Goal: Task Accomplishment & Management: Manage account settings

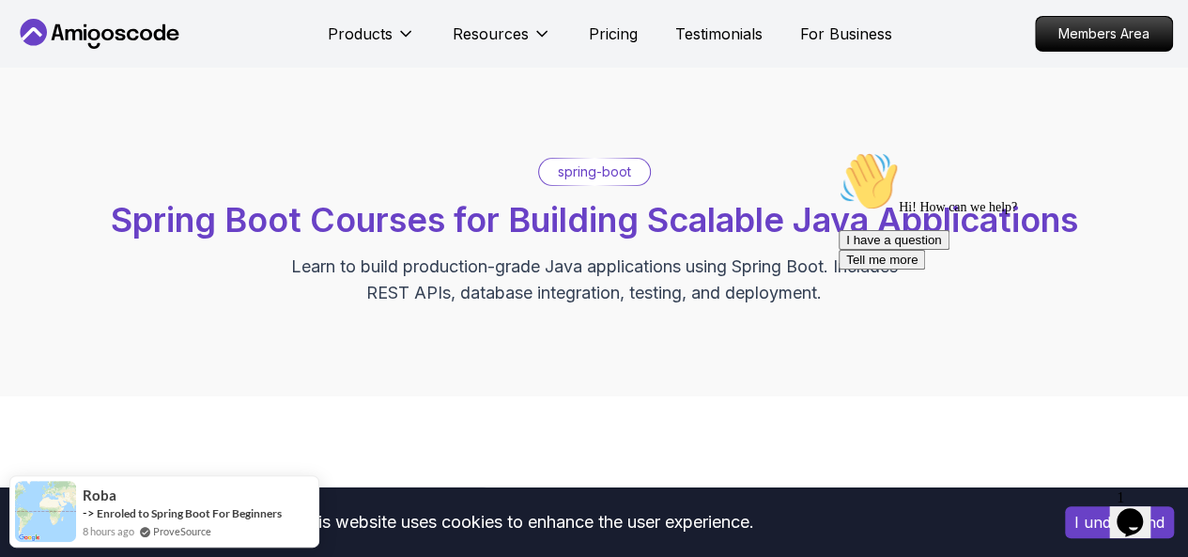
click at [45, 33] on icon at bounding box center [33, 32] width 27 height 27
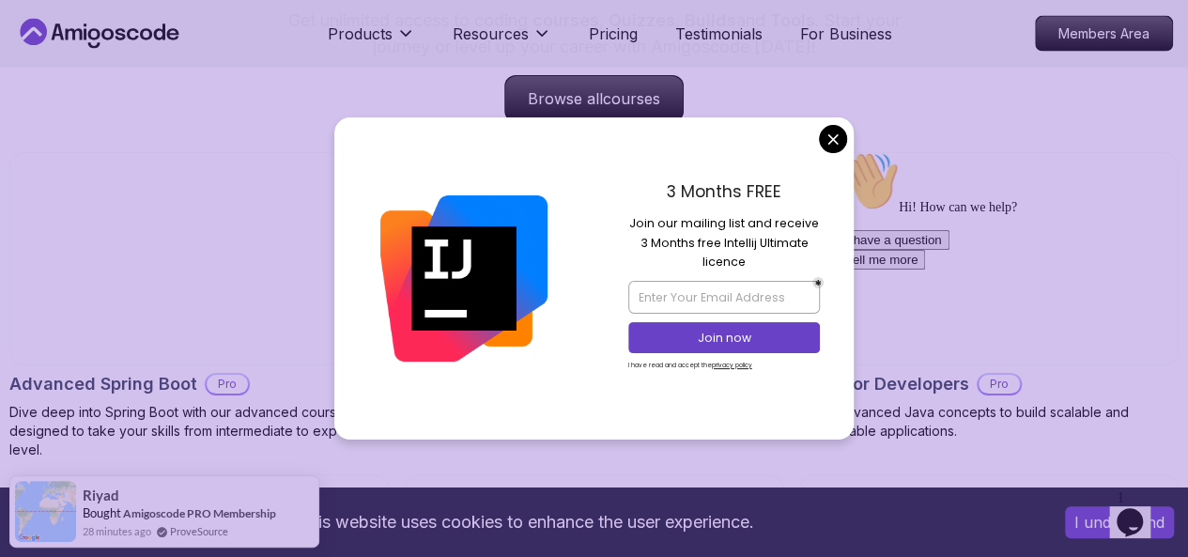
scroll to position [2817, 0]
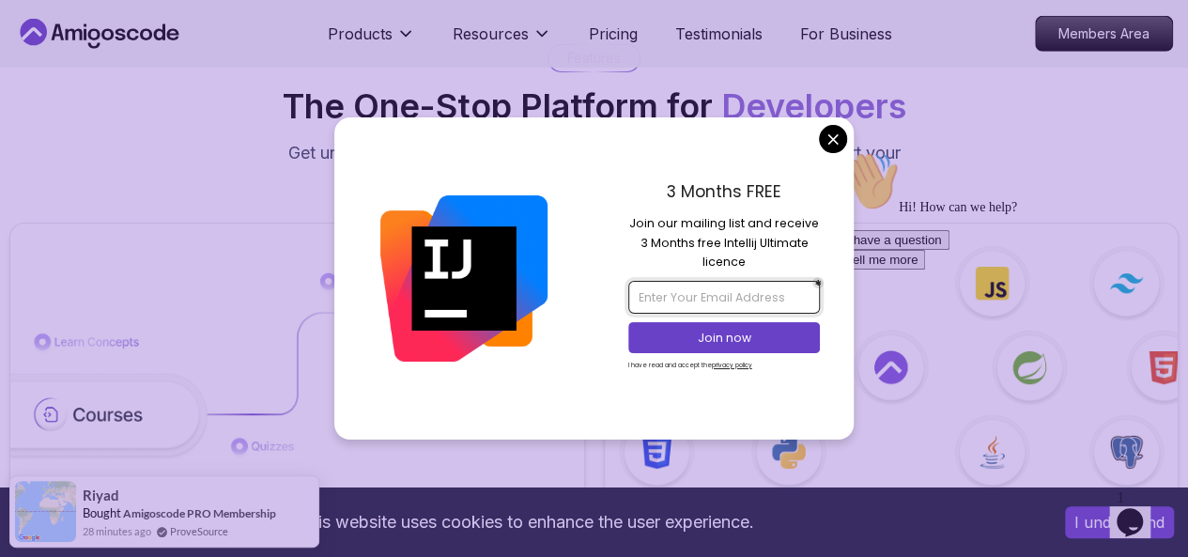
click at [699, 311] on input "email" at bounding box center [724, 297] width 192 height 32
type input "[EMAIL_ADDRESS][DOMAIN_NAME]"
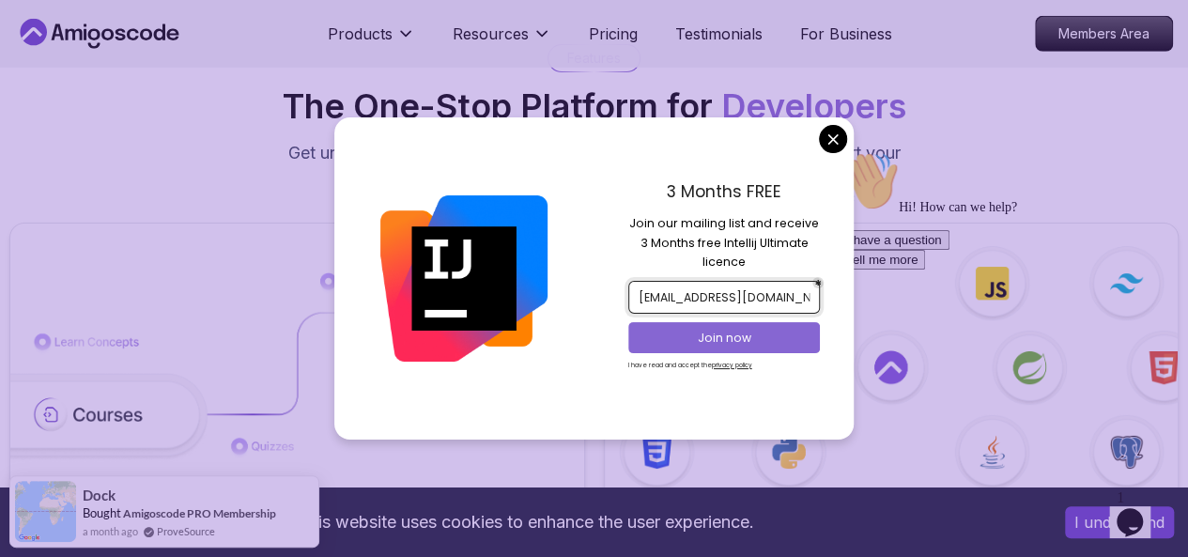
click at [727, 335] on p "Join now" at bounding box center [724, 338] width 156 height 17
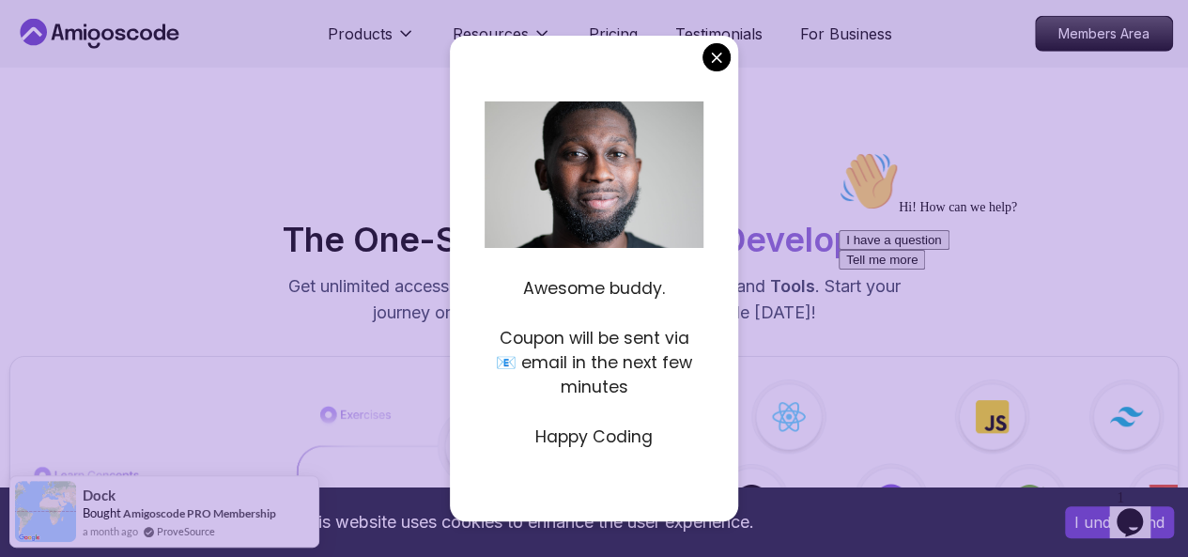
scroll to position [2680, 0]
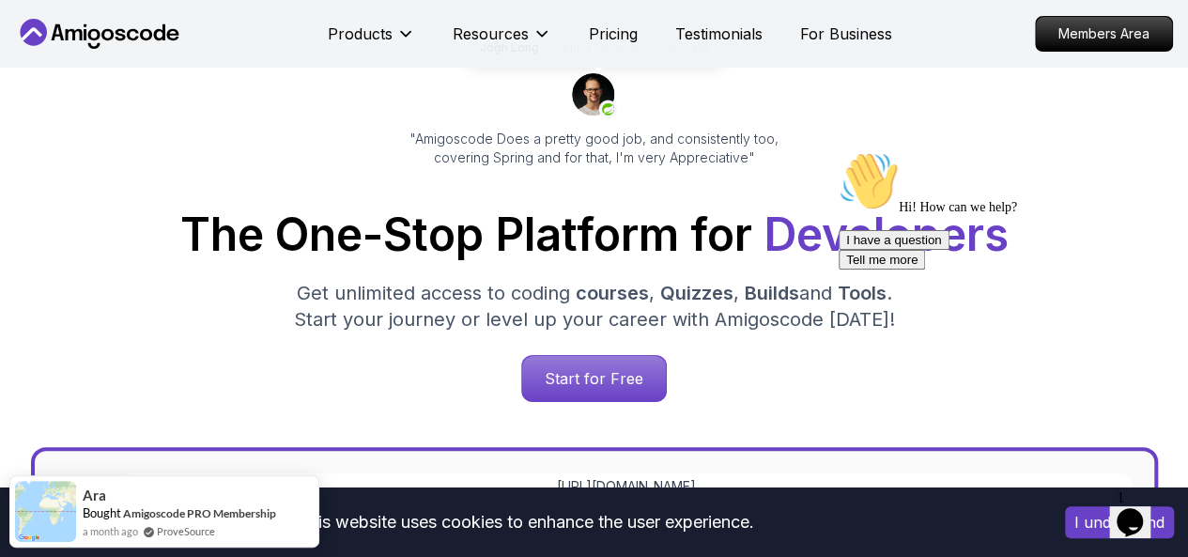
scroll to position [0, 0]
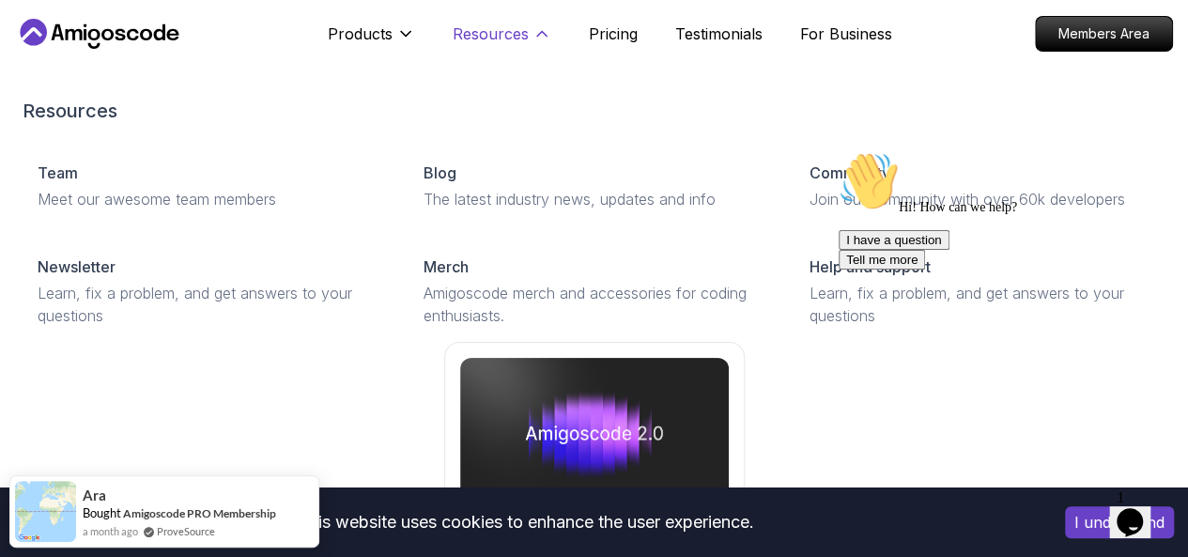
click at [511, 39] on p "Resources" at bounding box center [491, 34] width 76 height 23
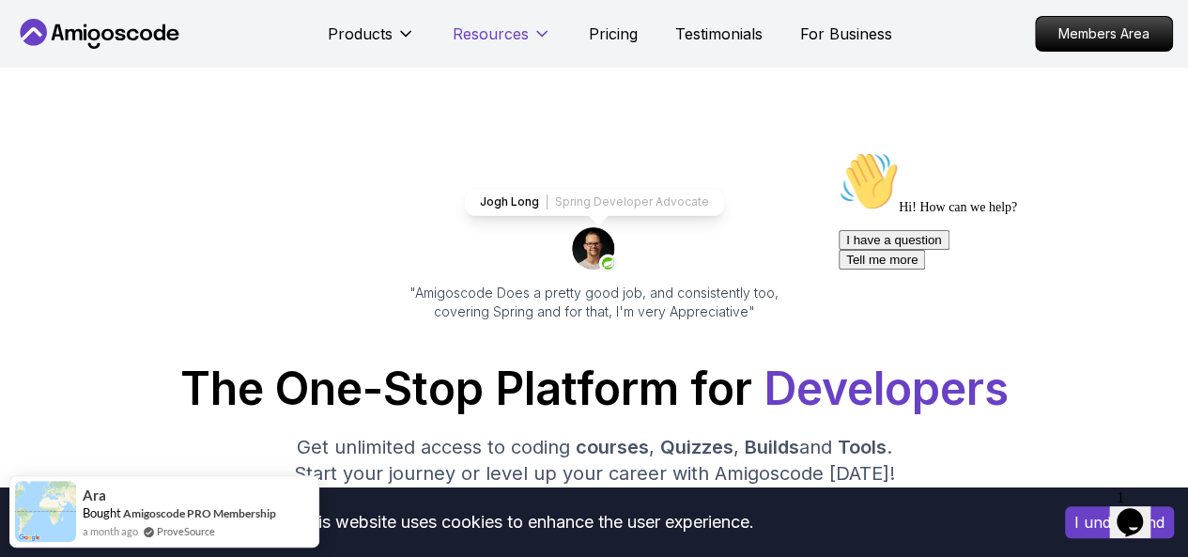
click at [511, 39] on p "Resources" at bounding box center [491, 34] width 76 height 23
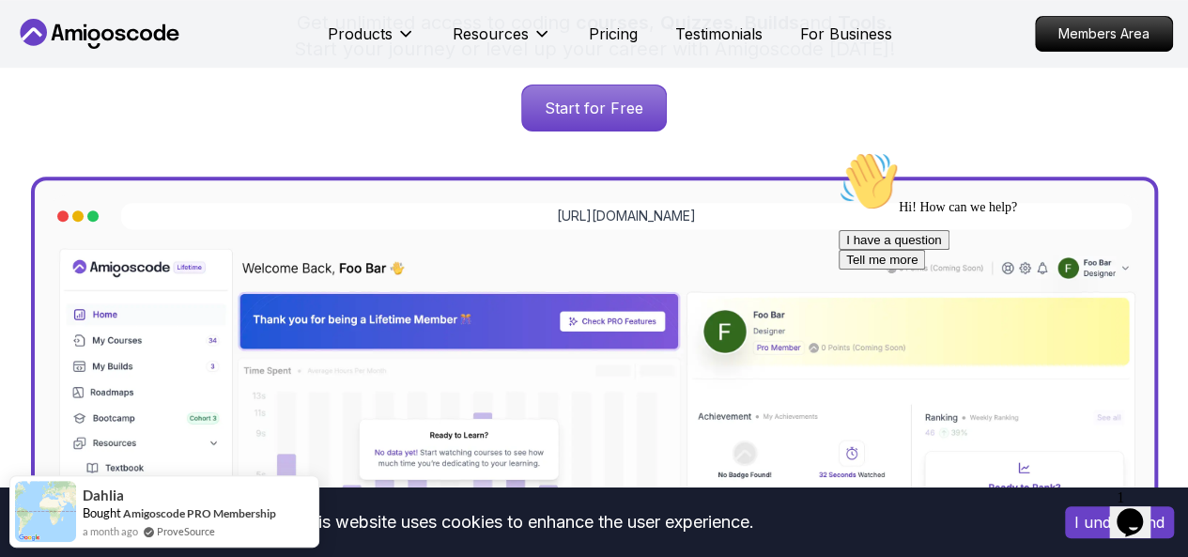
scroll to position [412, 0]
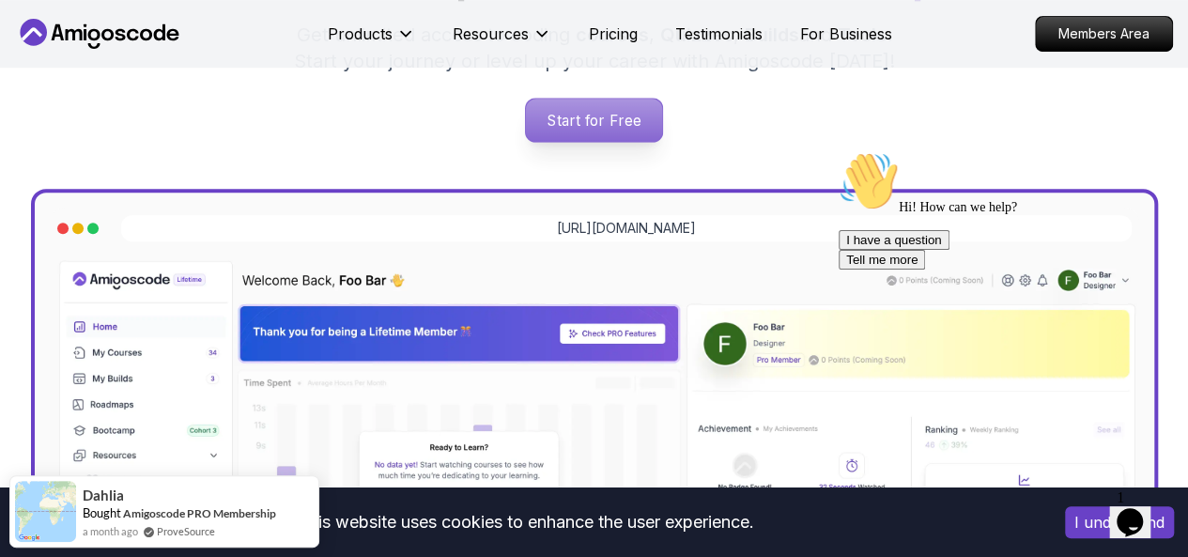
click at [603, 136] on p "Start for Free" at bounding box center [594, 120] width 136 height 43
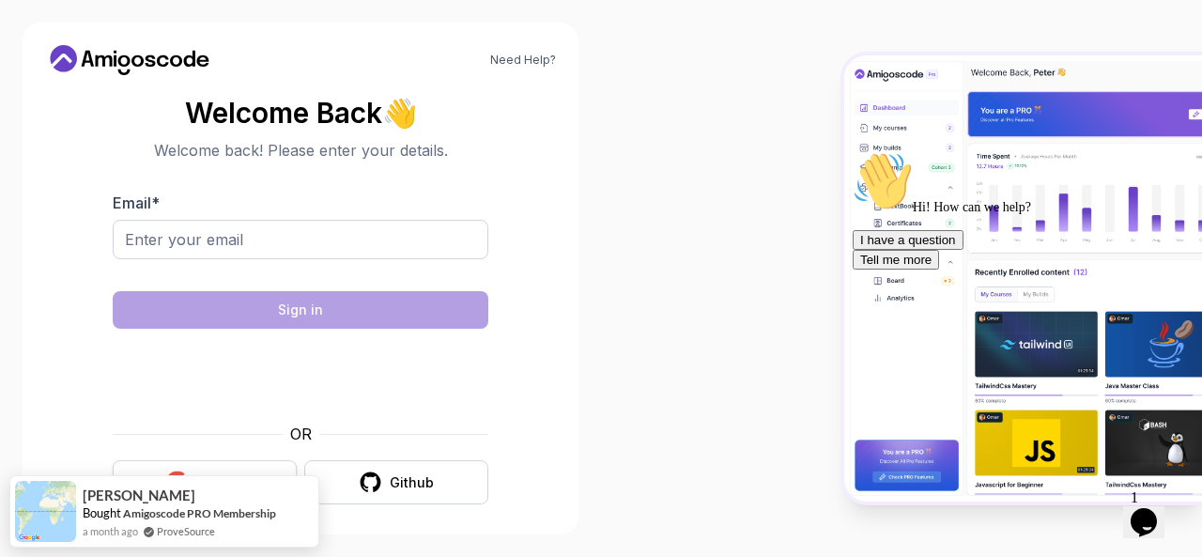
click at [217, 475] on div "Google" at bounding box center [220, 482] width 48 height 19
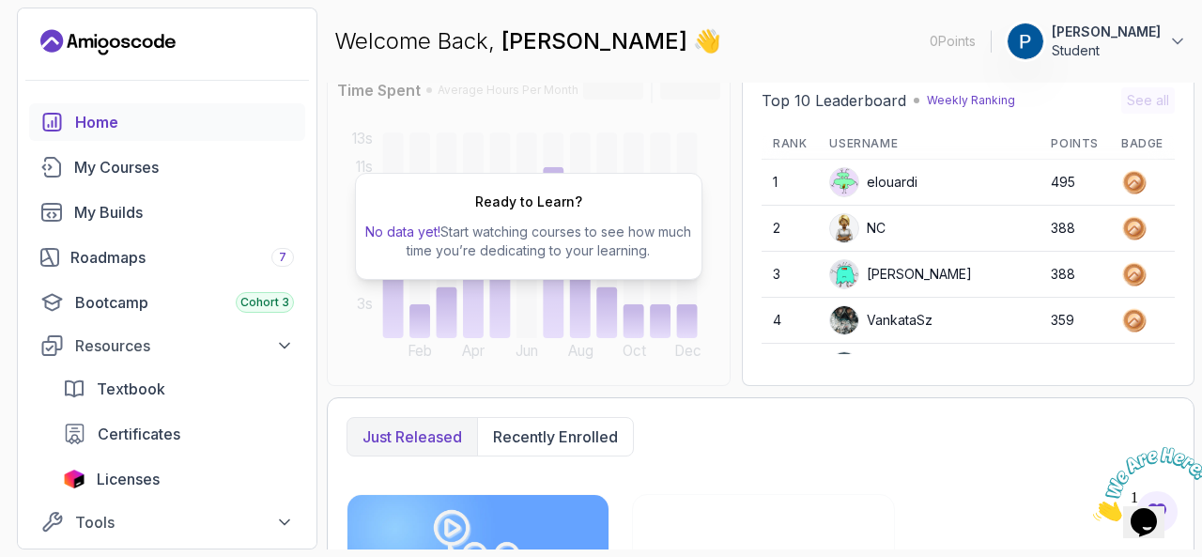
scroll to position [186, 0]
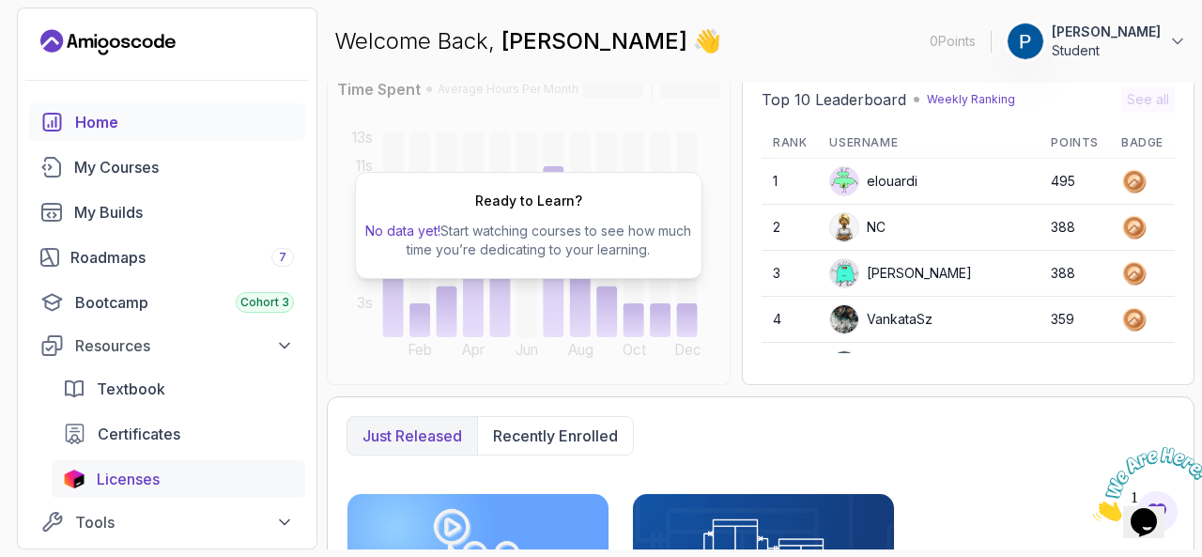
click at [128, 478] on span "Licenses" at bounding box center [128, 479] width 63 height 23
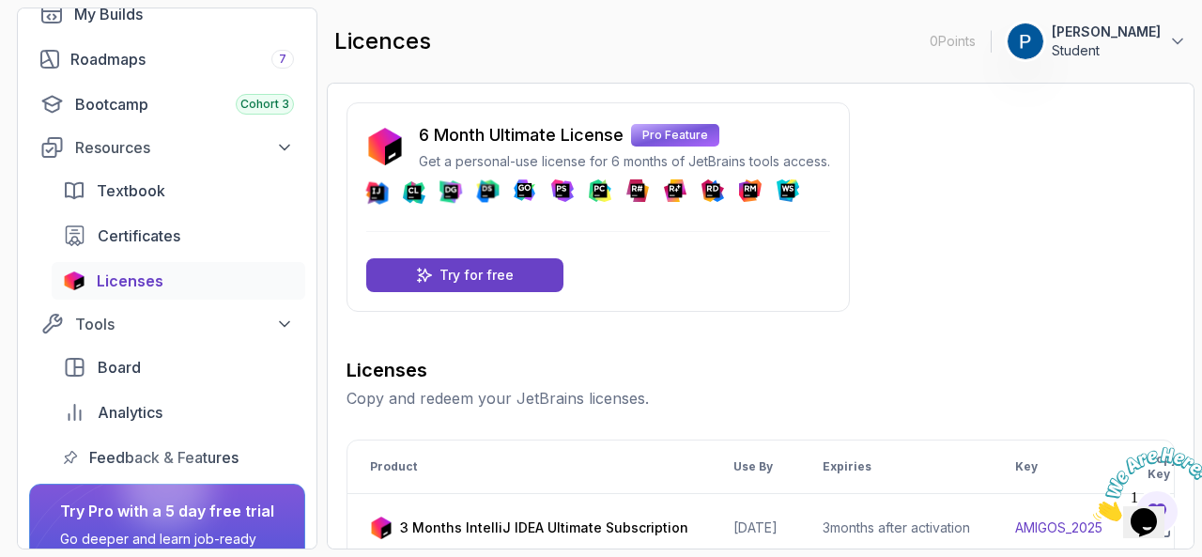
scroll to position [199, 0]
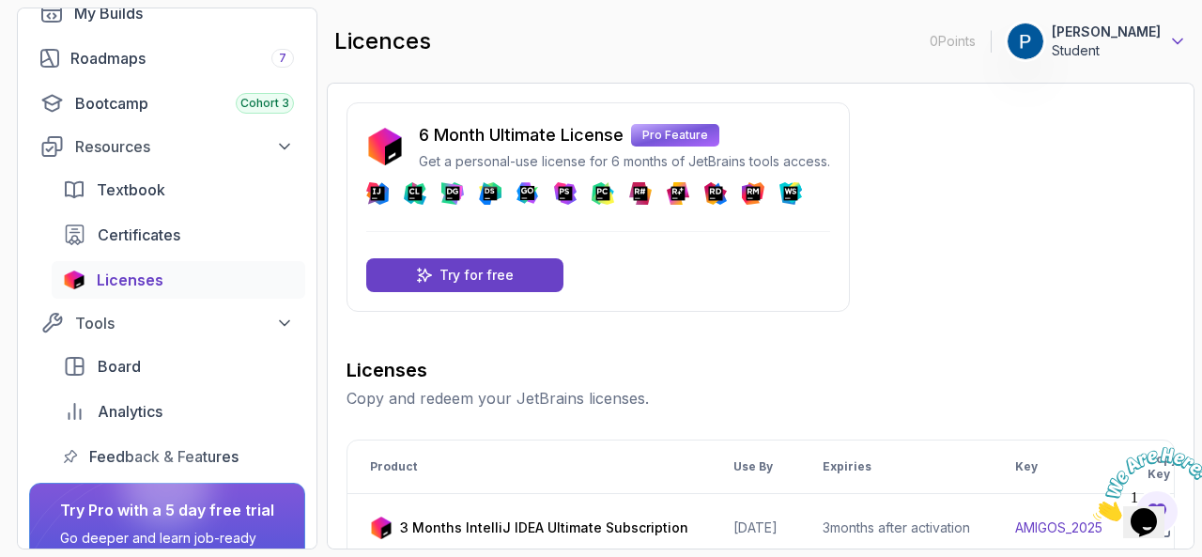
click at [1182, 42] on icon at bounding box center [1177, 41] width 19 height 19
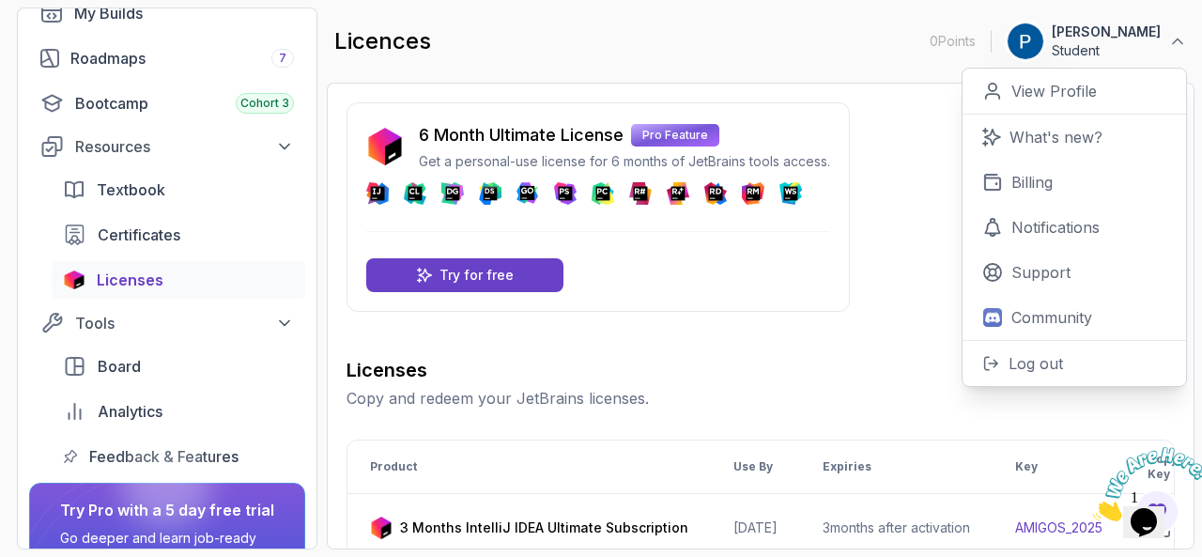
click at [1182, 24] on button "Pranathi Vanga Student" at bounding box center [1097, 42] width 180 height 38
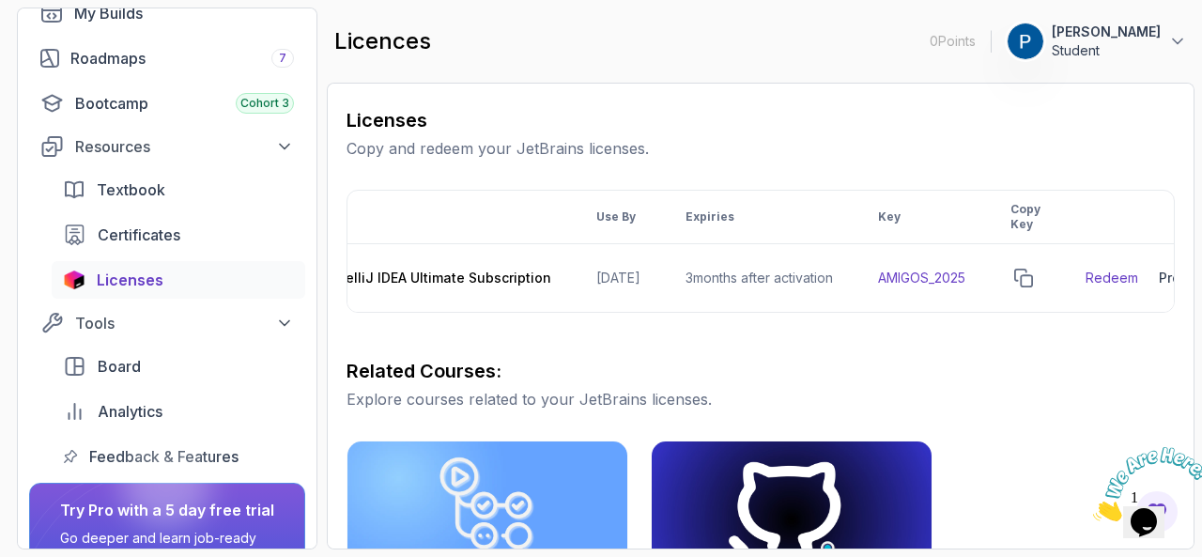
scroll to position [0, 228]
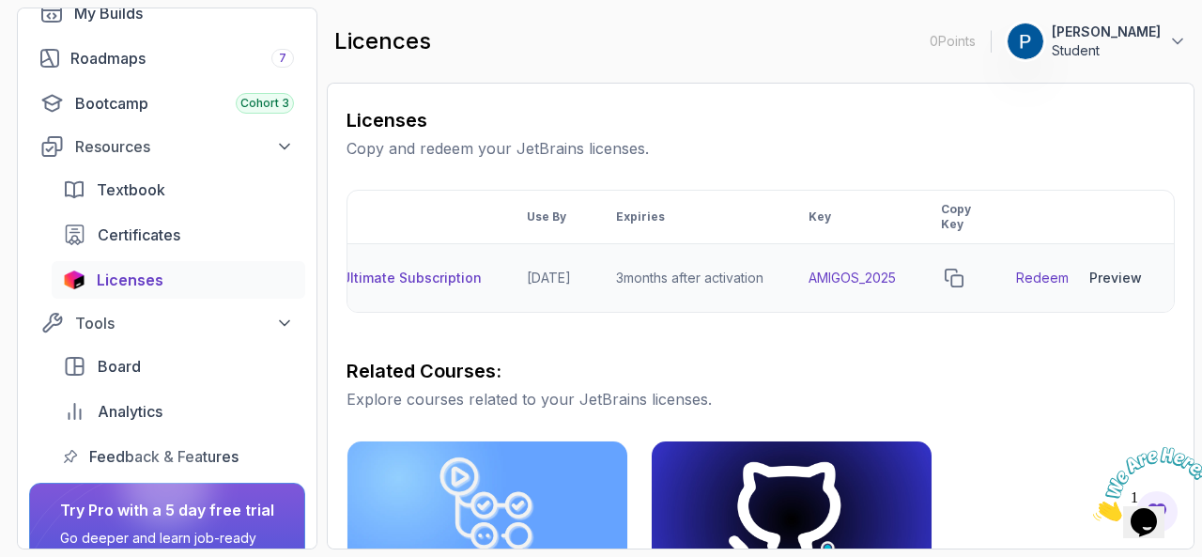
click at [1046, 271] on link "Redeem" at bounding box center [1042, 278] width 53 height 19
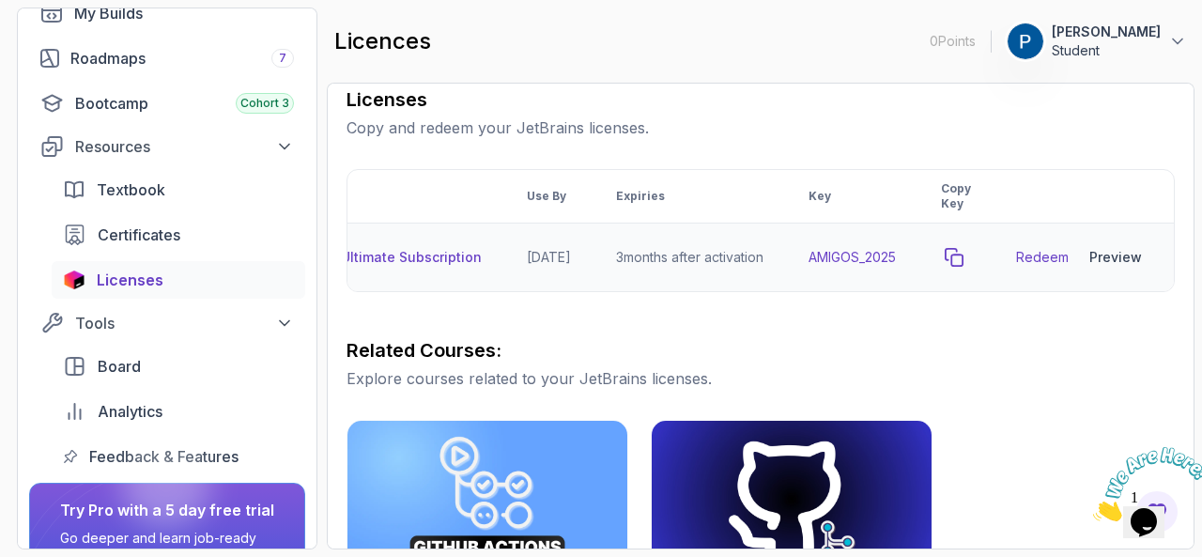
click at [964, 255] on icon "copy-button" at bounding box center [954, 257] width 19 height 19
